Goal: Transaction & Acquisition: Book appointment/travel/reservation

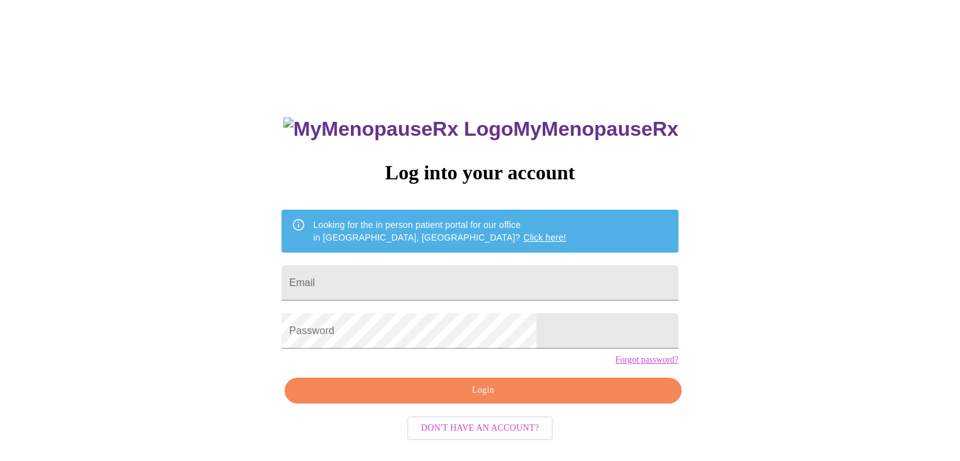
scroll to position [13, 0]
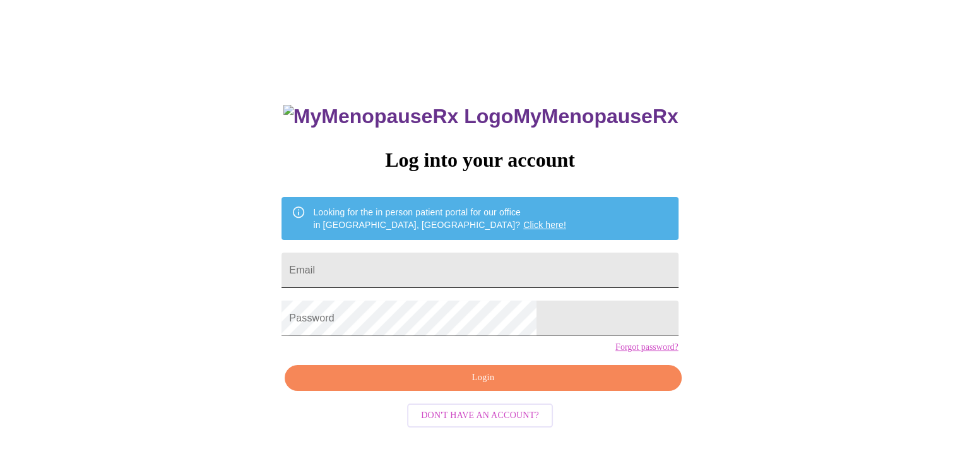
click at [407, 264] on input "Email" at bounding box center [480, 270] width 396 height 35
type input "[EMAIL_ADDRESS][DOMAIN_NAME]"
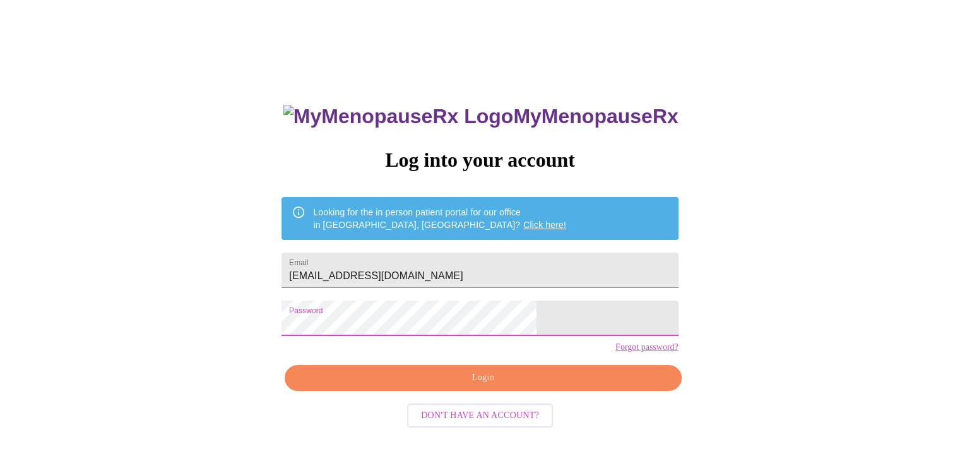
click at [505, 386] on span "Login" at bounding box center [482, 378] width 367 height 16
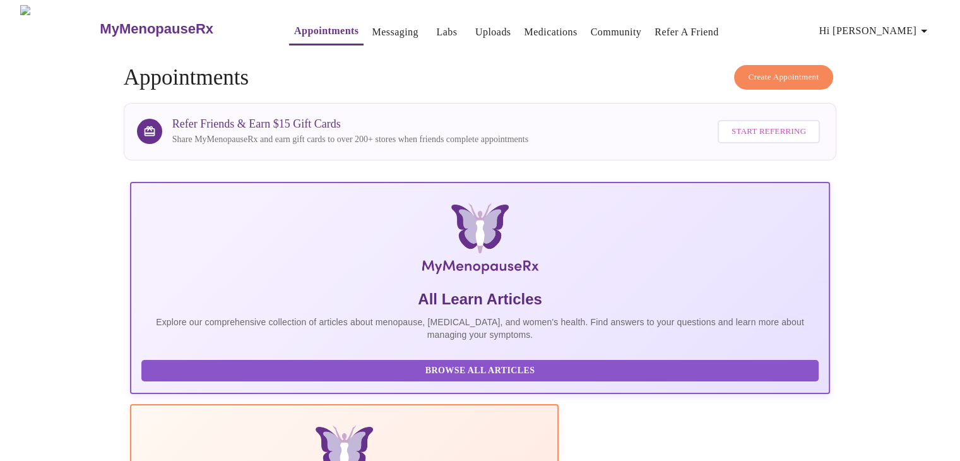
click at [798, 70] on span "Create Appointment" at bounding box center [784, 77] width 71 height 15
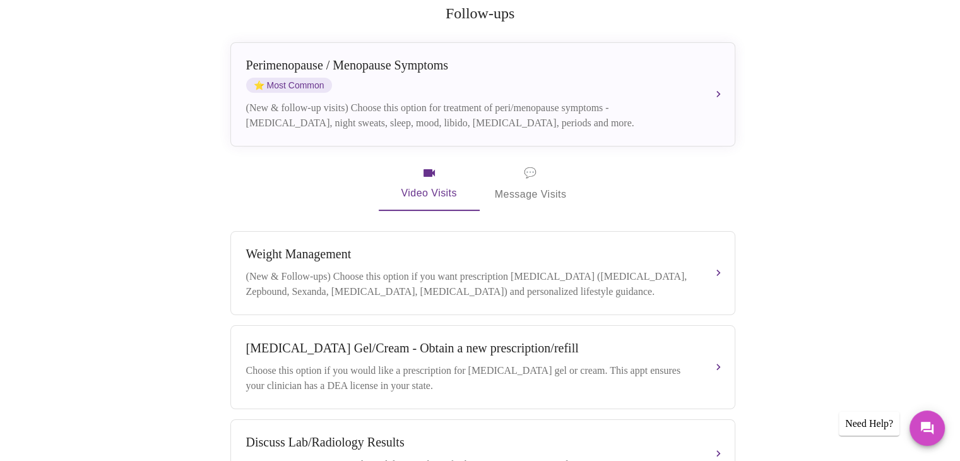
scroll to position [242, 0]
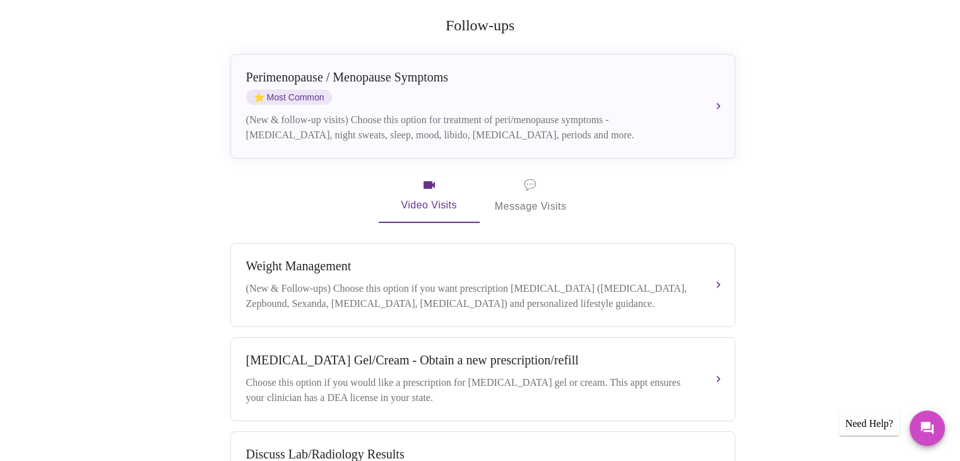
click at [540, 193] on span "💬 Message Visits" at bounding box center [531, 195] width 72 height 39
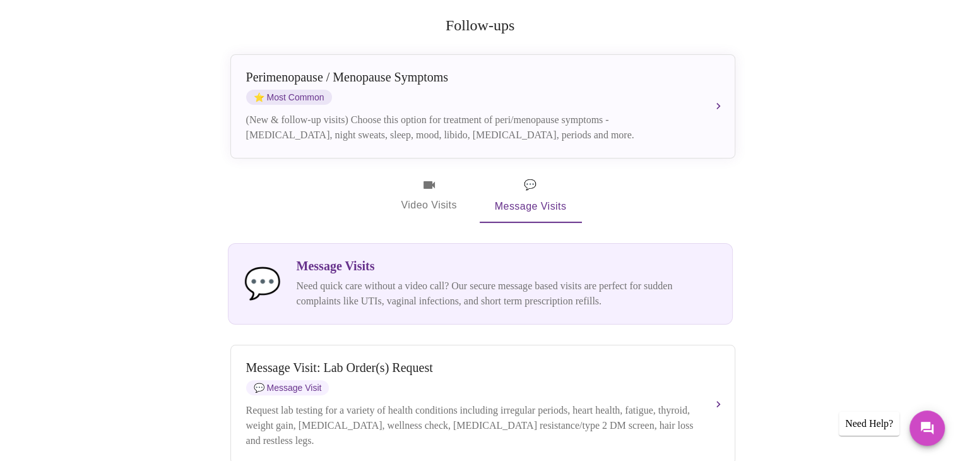
click at [446, 177] on span "Video Visits" at bounding box center [429, 195] width 71 height 37
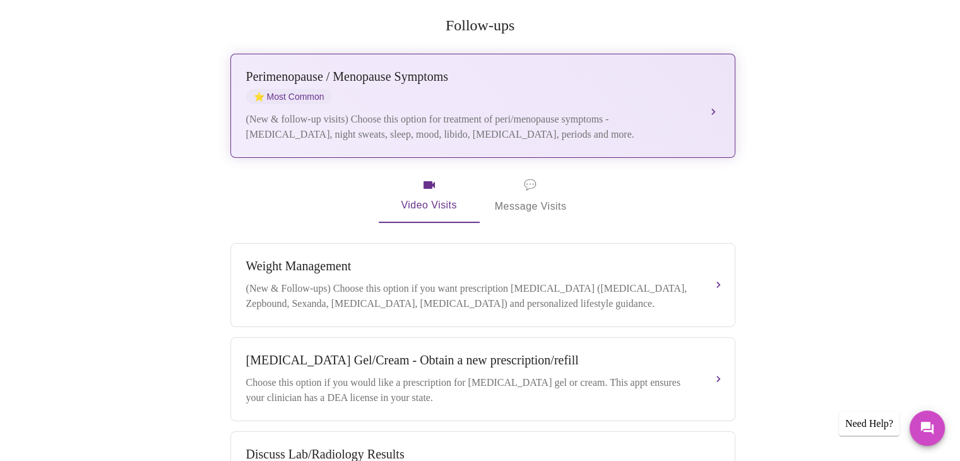
click at [712, 83] on button "[MEDICAL_DATA] / Menopause Symptoms ⭐ Most Common (New & follow-up visits) Choo…" at bounding box center [482, 106] width 505 height 104
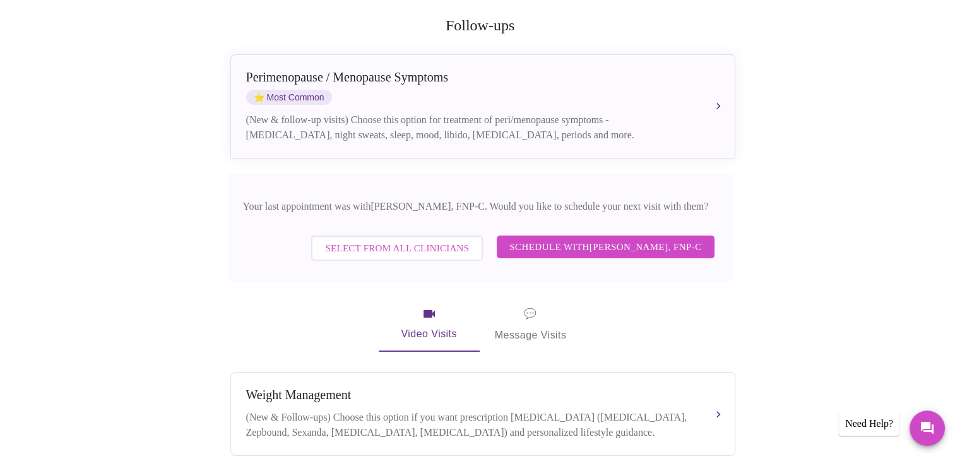
click at [525, 239] on span "Schedule with [PERSON_NAME], FNP-C" at bounding box center [606, 247] width 192 height 16
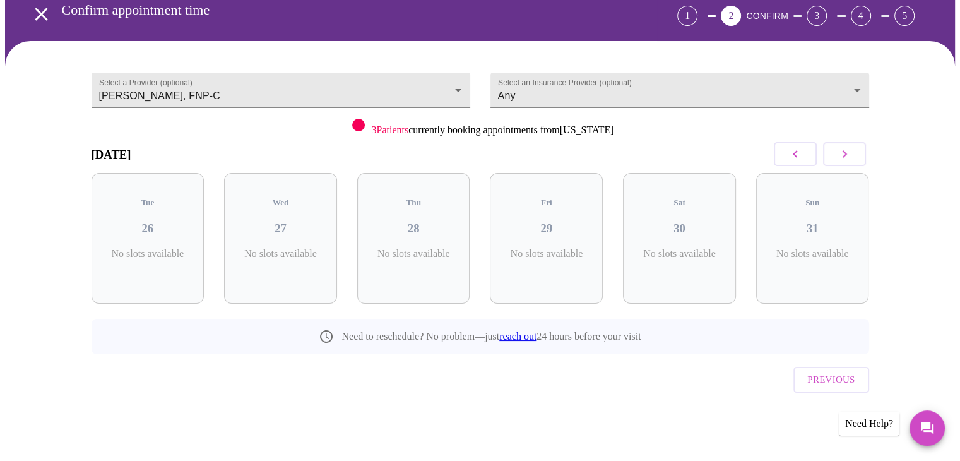
scroll to position [35, 0]
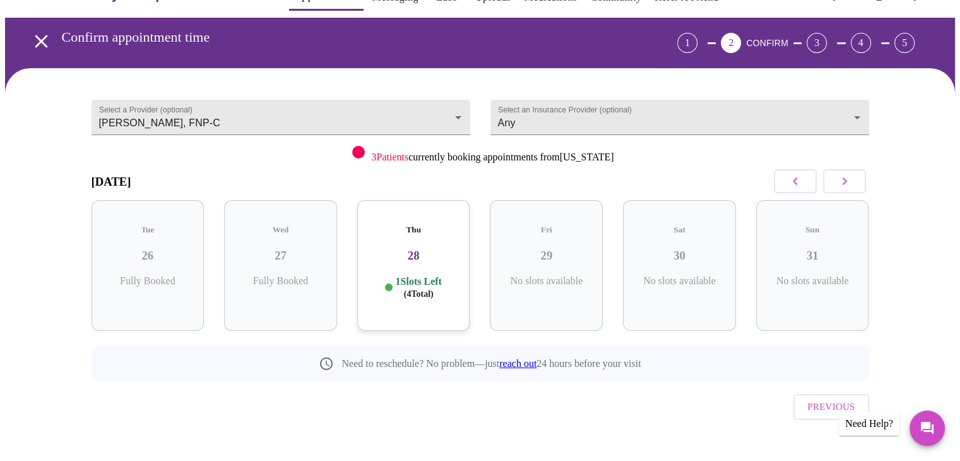
click at [846, 179] on icon "button" at bounding box center [844, 181] width 4 height 8
click at [847, 174] on icon "button" at bounding box center [844, 181] width 15 height 15
click at [845, 177] on icon "button" at bounding box center [844, 181] width 15 height 15
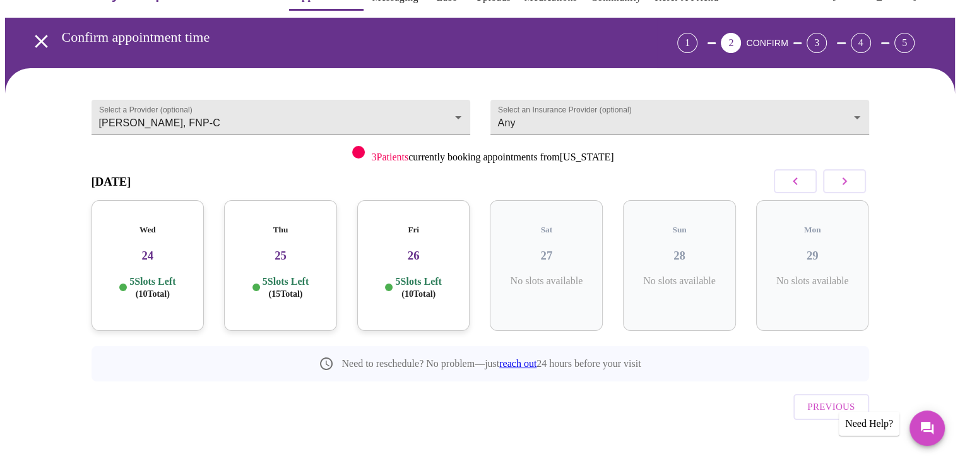
click at [847, 192] on button "button" at bounding box center [844, 181] width 43 height 24
click at [838, 170] on button "button" at bounding box center [844, 181] width 43 height 24
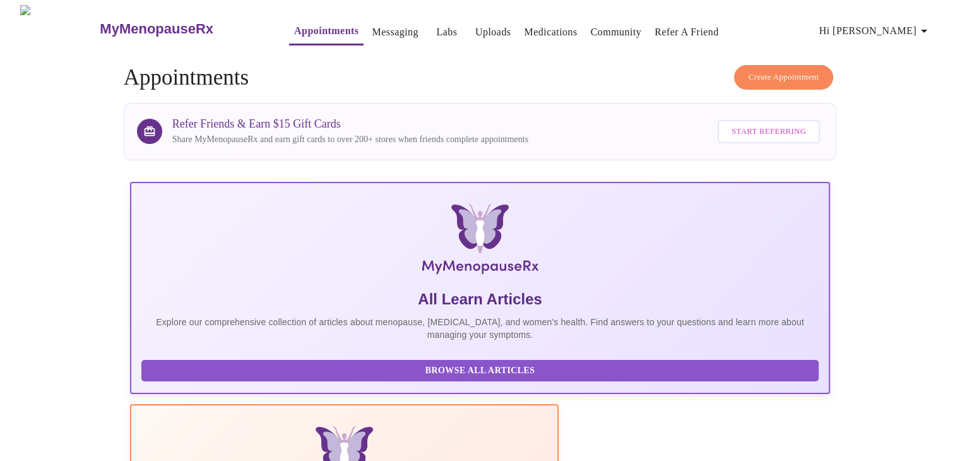
click at [778, 65] on button "Create Appointment" at bounding box center [784, 77] width 100 height 25
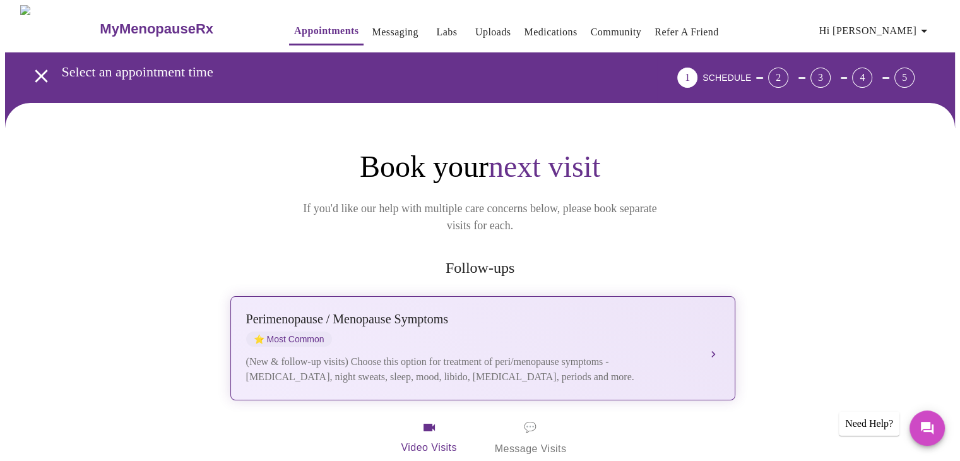
click at [722, 331] on button "[MEDICAL_DATA] / Menopause Symptoms ⭐ Most Common (New & follow-up visits) Choo…" at bounding box center [482, 348] width 505 height 104
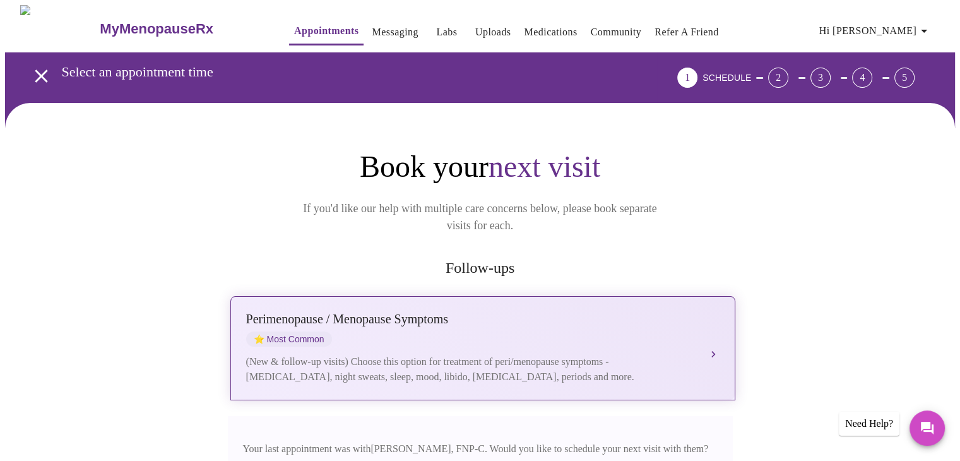
click at [715, 331] on button "[MEDICAL_DATA] / Menopause Symptoms ⭐ Most Common (New & follow-up visits) Choo…" at bounding box center [482, 348] width 505 height 104
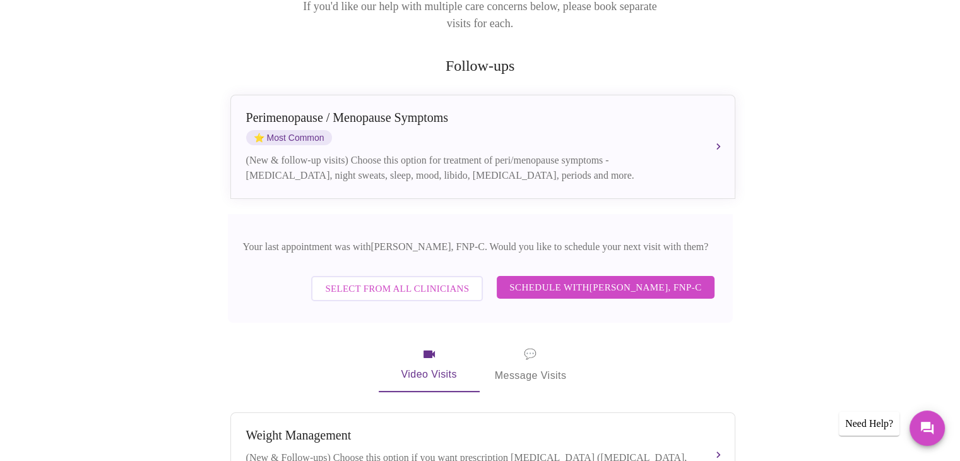
click at [510, 279] on span "Schedule with [PERSON_NAME], FNP-C" at bounding box center [606, 287] width 192 height 16
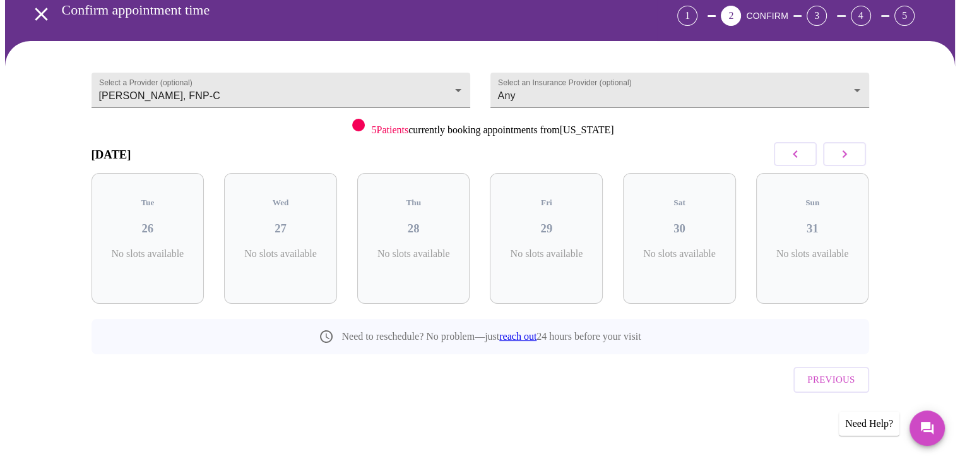
scroll to position [35, 0]
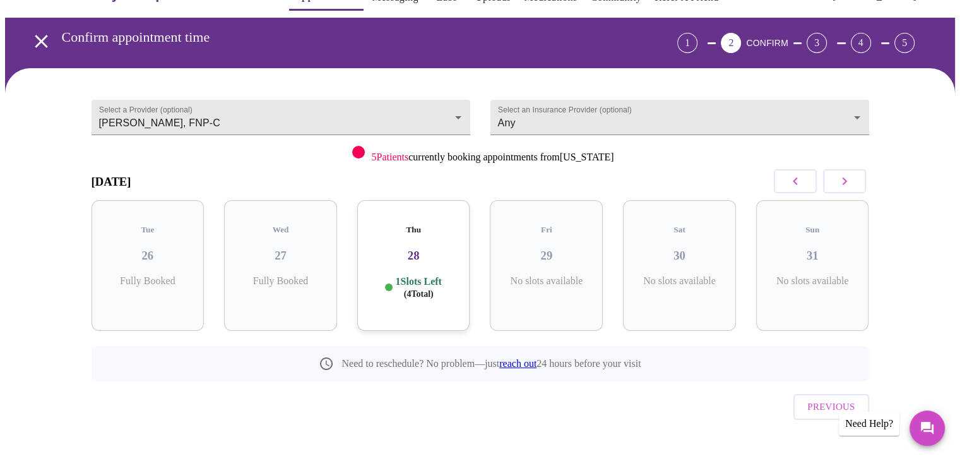
click at [850, 178] on icon "button" at bounding box center [844, 181] width 15 height 15
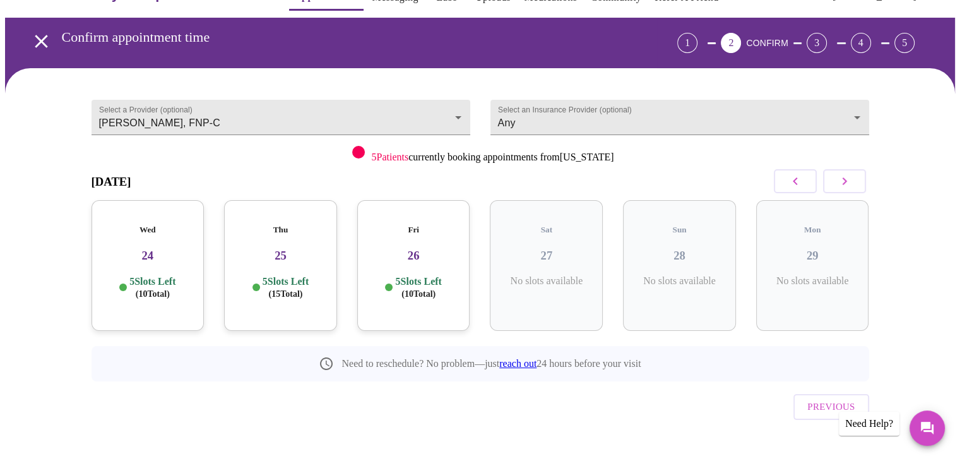
click at [850, 178] on icon "button" at bounding box center [844, 181] width 15 height 15
click at [801, 180] on icon "button" at bounding box center [795, 181] width 15 height 15
click at [844, 181] on icon "button" at bounding box center [844, 181] width 15 height 15
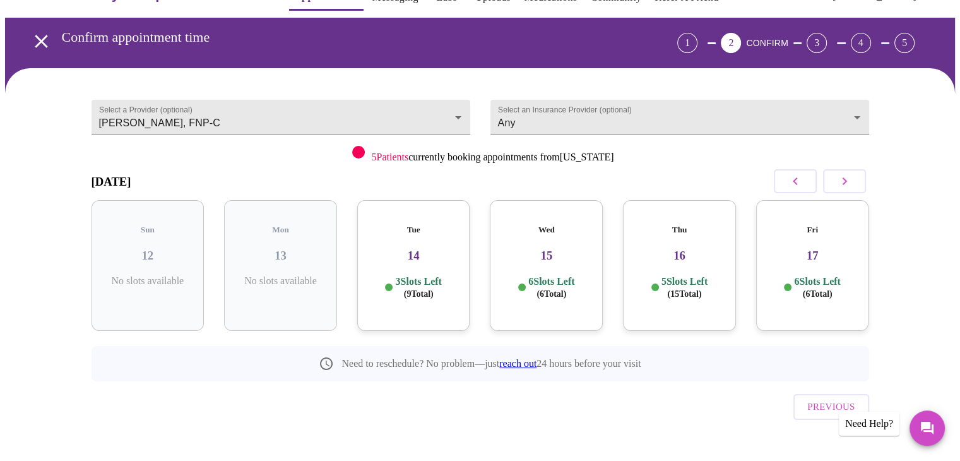
click at [787, 182] on button "button" at bounding box center [795, 181] width 43 height 24
click at [796, 179] on icon "button" at bounding box center [795, 181] width 4 height 8
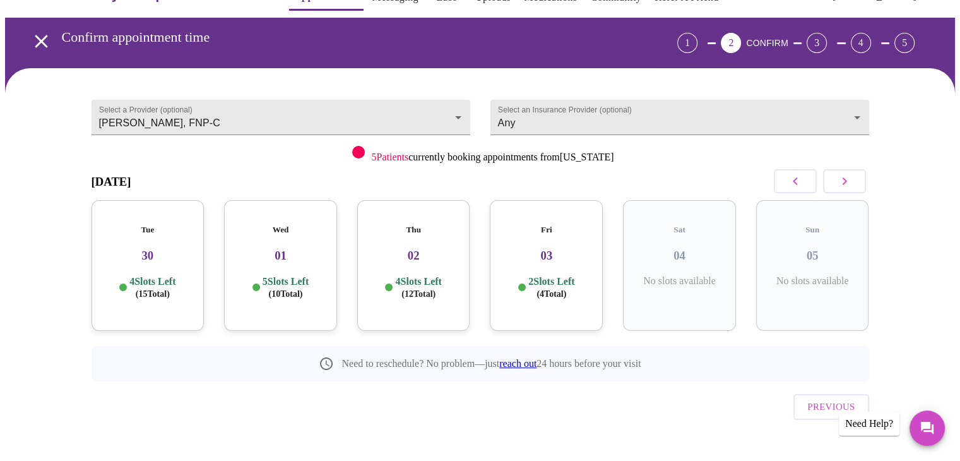
click at [811, 173] on button "button" at bounding box center [795, 181] width 43 height 24
click at [160, 289] on span "( 10 Total)" at bounding box center [153, 293] width 34 height 9
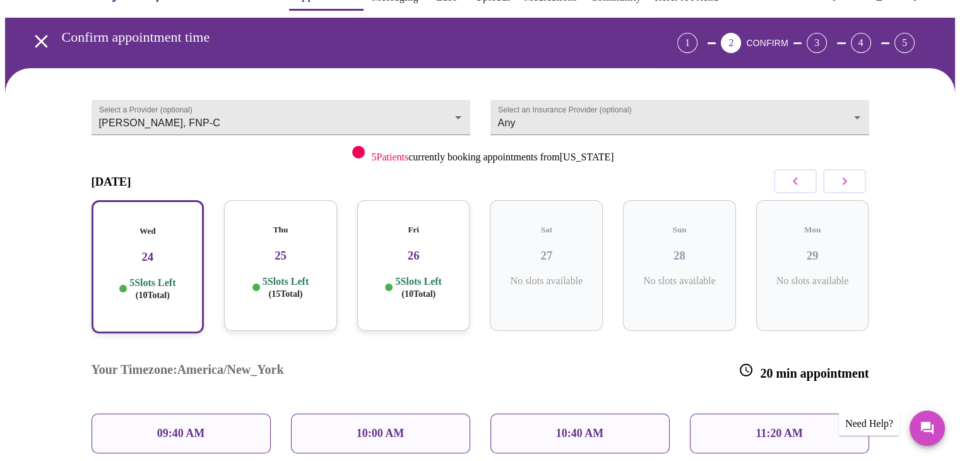
click at [288, 258] on div "Thu 25 5 Slots Left ( 15 Total)" at bounding box center [280, 265] width 113 height 131
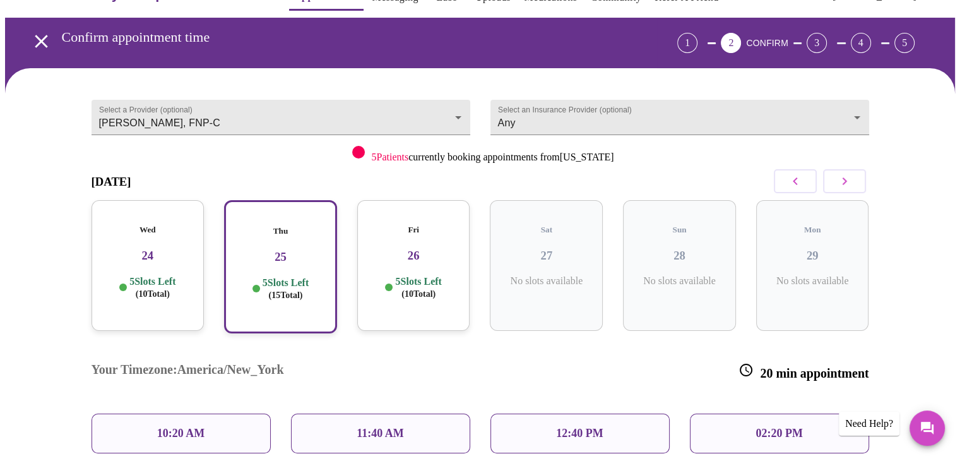
click at [378, 251] on div "Fri 26 5 Slots Left ( 10 Total)" at bounding box center [413, 265] width 113 height 131
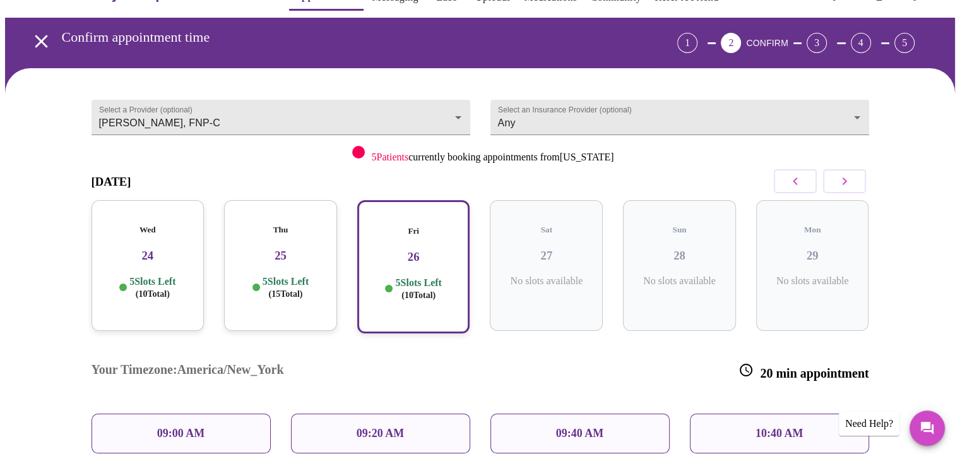
click at [833, 179] on button "button" at bounding box center [844, 181] width 43 height 24
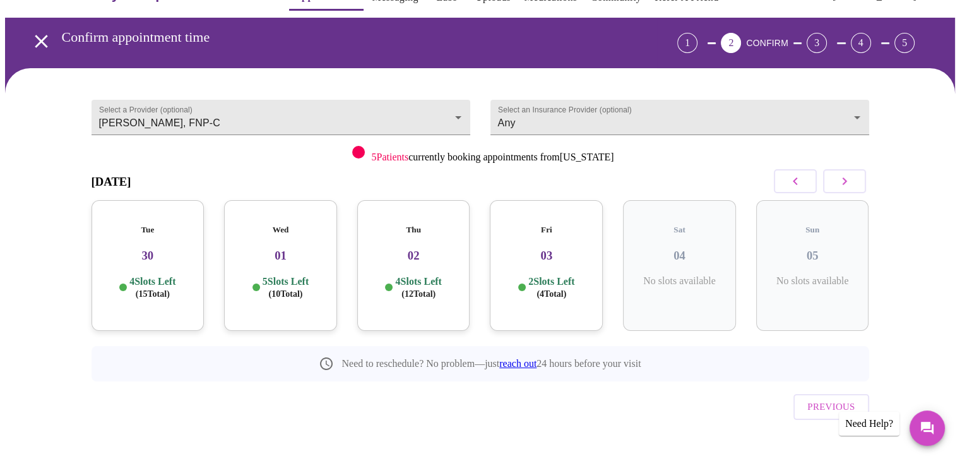
click at [844, 181] on icon "button" at bounding box center [844, 181] width 15 height 15
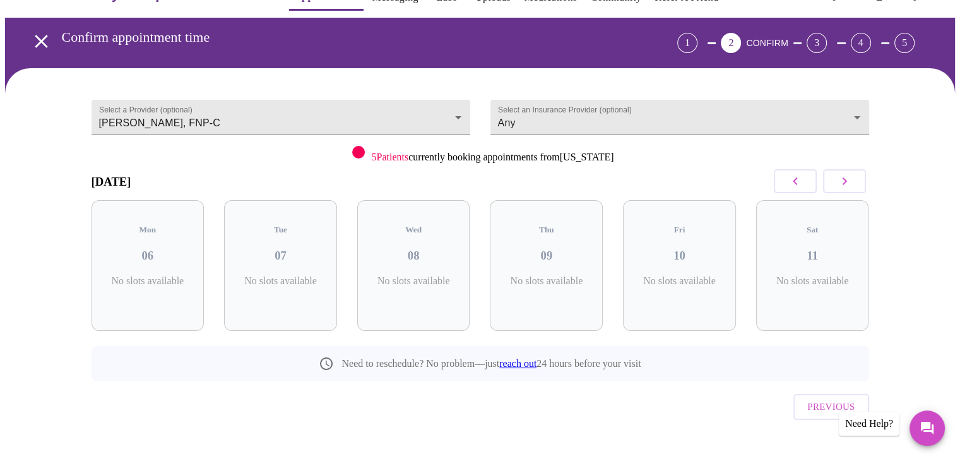
click at [837, 177] on icon "button" at bounding box center [844, 181] width 15 height 15
click at [421, 275] on p "3 Slots Left ( 9 Total)" at bounding box center [418, 287] width 46 height 25
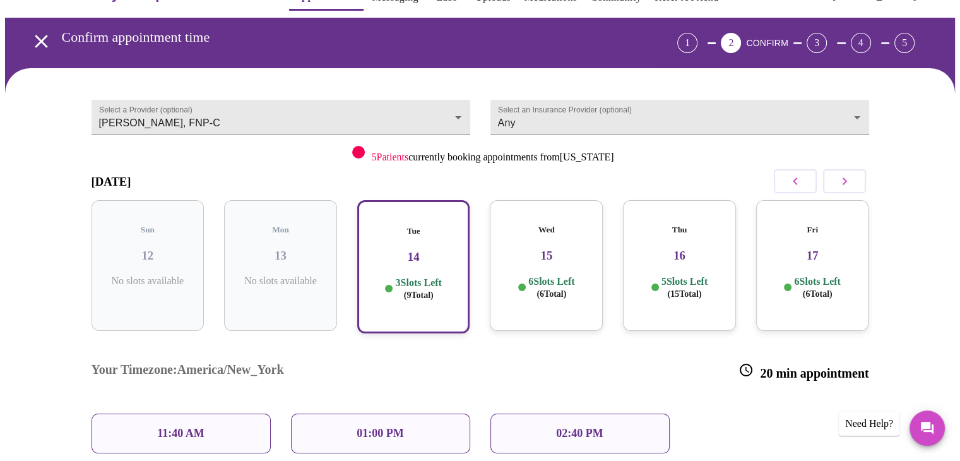
click at [230, 414] on div "11:40 AM" at bounding box center [181, 434] width 179 height 40
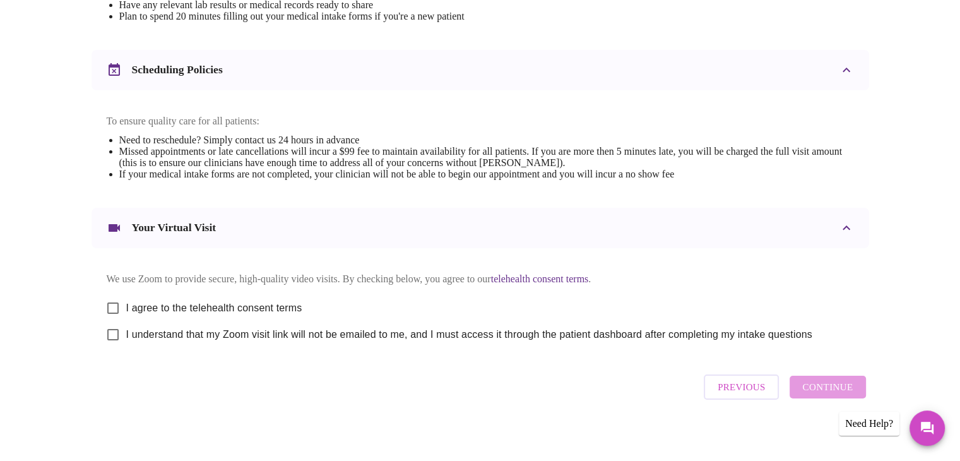
scroll to position [454, 0]
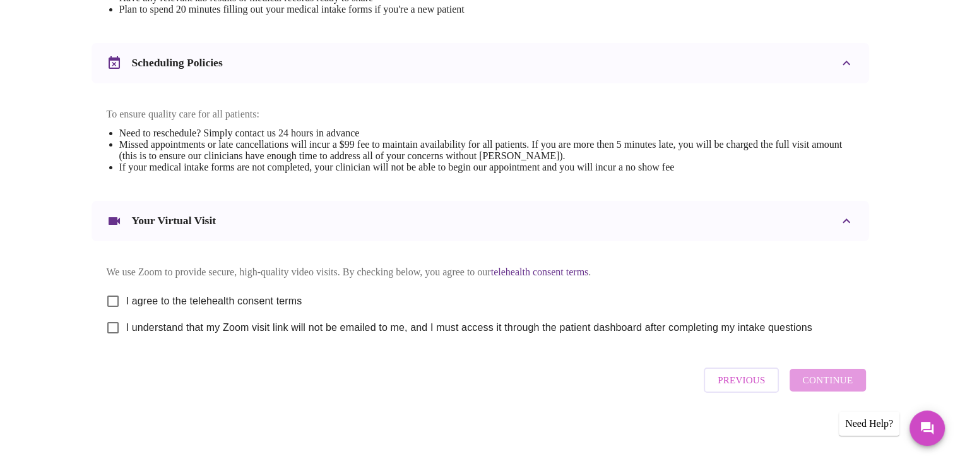
click at [104, 294] on input "I agree to the telehealth consent terms" at bounding box center [113, 301] width 27 height 27
checkbox input "true"
click at [106, 321] on input "I understand that my Zoom visit link will not be emailed to me, and I must acce…" at bounding box center [113, 327] width 27 height 27
checkbox input "true"
click at [797, 390] on button "Continue" at bounding box center [828, 380] width 76 height 23
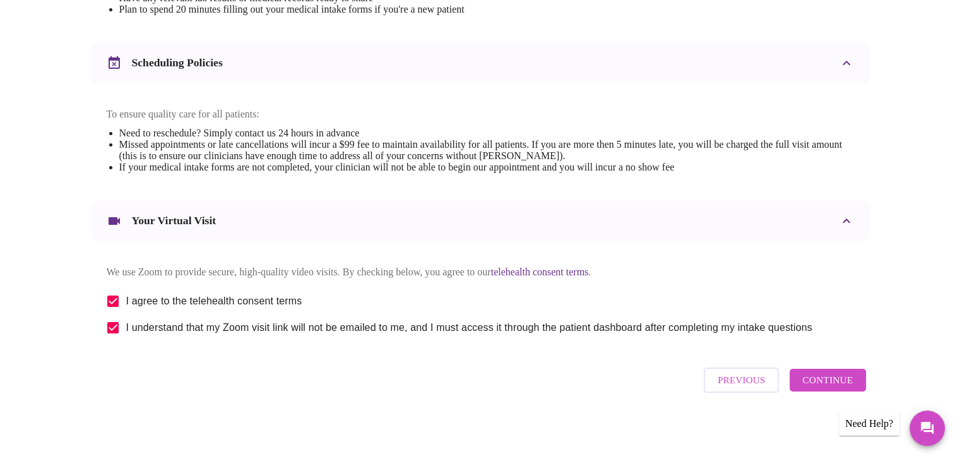
scroll to position [76, 0]
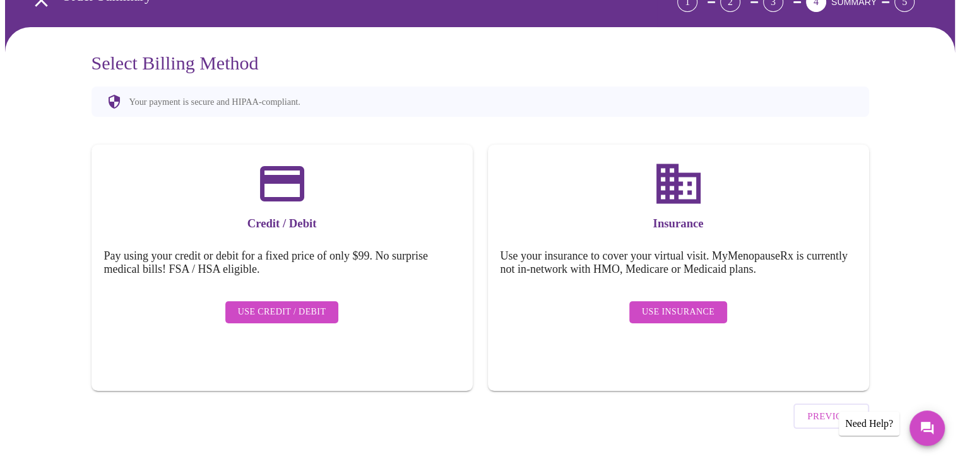
click at [687, 304] on span "Use Insurance" at bounding box center [678, 312] width 73 height 16
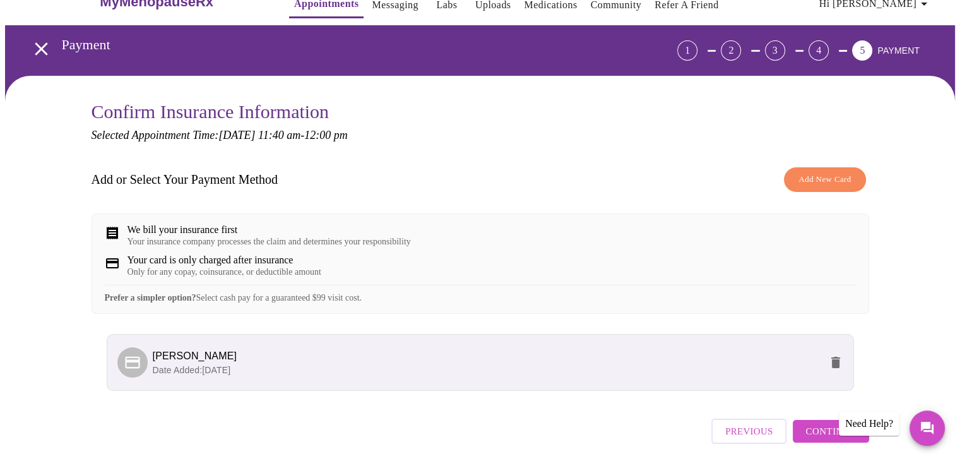
scroll to position [87, 0]
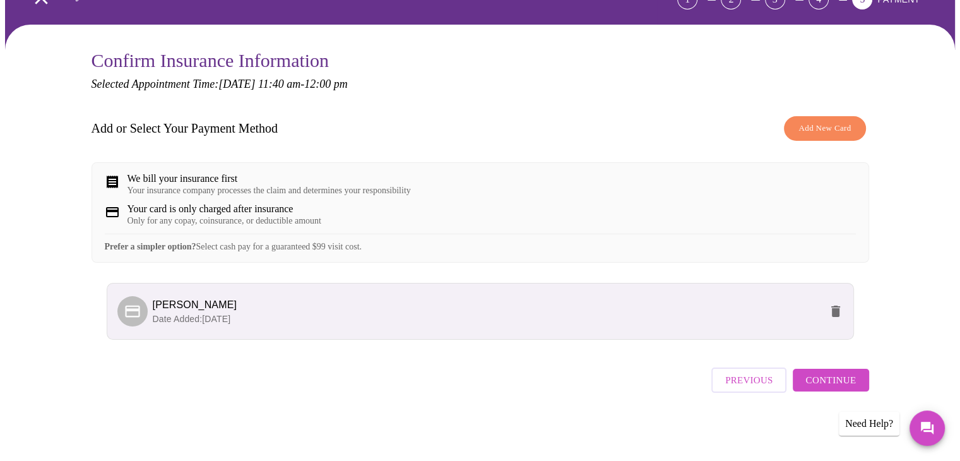
click at [846, 384] on span "Continue" at bounding box center [831, 380] width 51 height 16
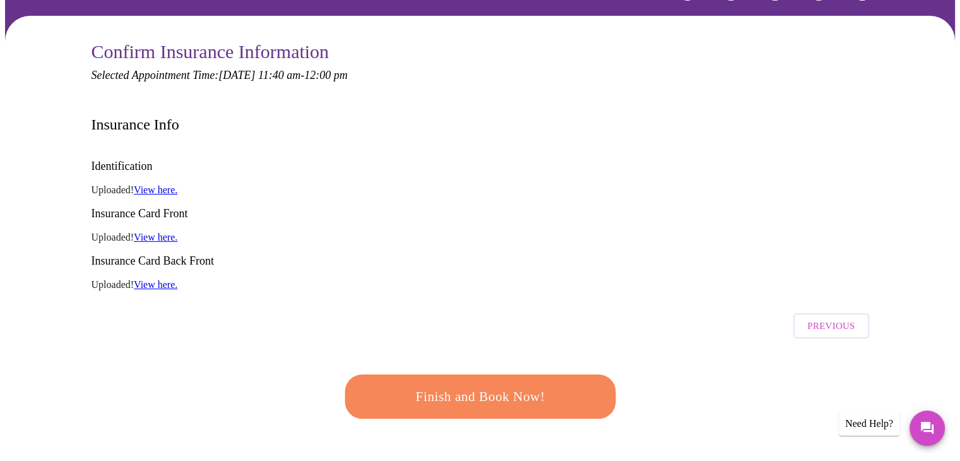
click at [550, 385] on span "Finish and Book Now!" at bounding box center [481, 396] width 234 height 23
